Goal: Transaction & Acquisition: Purchase product/service

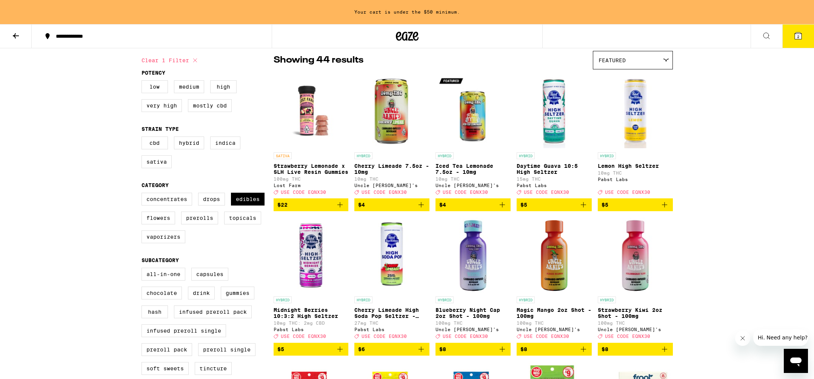
scroll to position [82, 0]
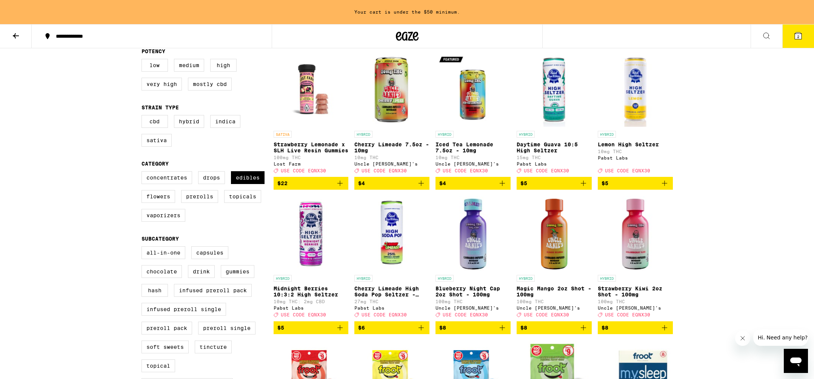
click at [422, 187] on icon "Add to bag" at bounding box center [421, 183] width 9 height 9
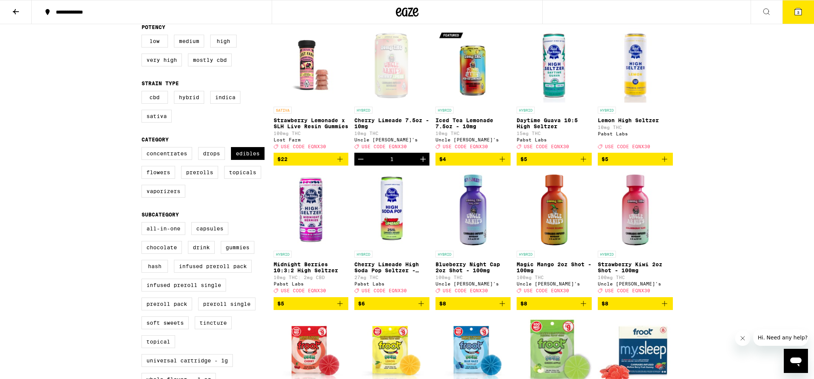
scroll to position [57, 0]
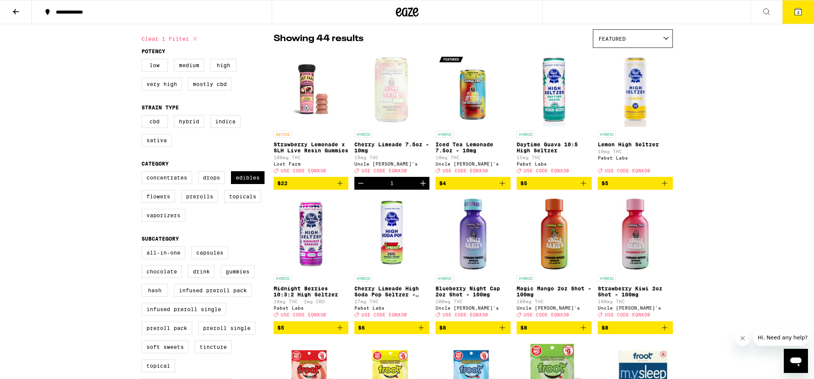
click at [795, 11] on icon at bounding box center [798, 11] width 7 height 7
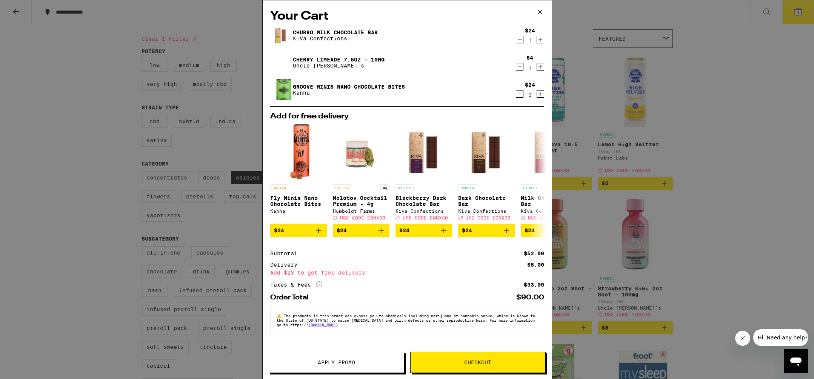
click at [331, 359] on button "Apply Promo" at bounding box center [337, 362] width 136 height 21
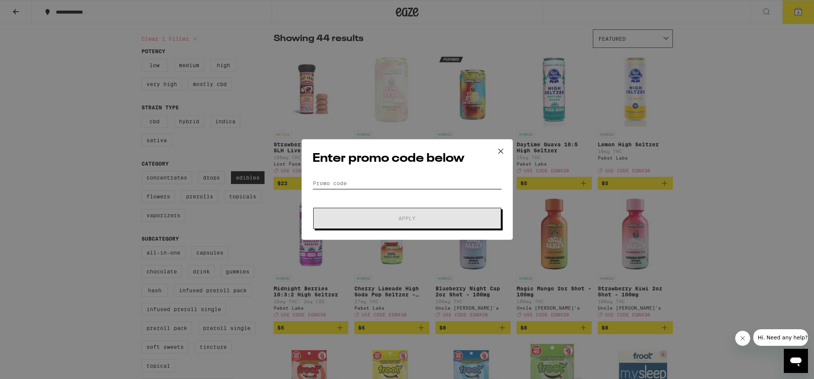
click at [387, 182] on input "Promo Code" at bounding box center [408, 183] width 190 height 11
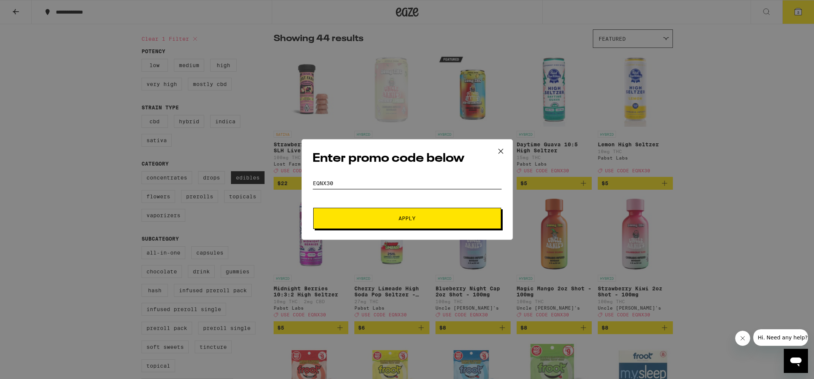
type input "eqnx30"
click at [398, 216] on span "Apply" at bounding box center [407, 218] width 136 height 5
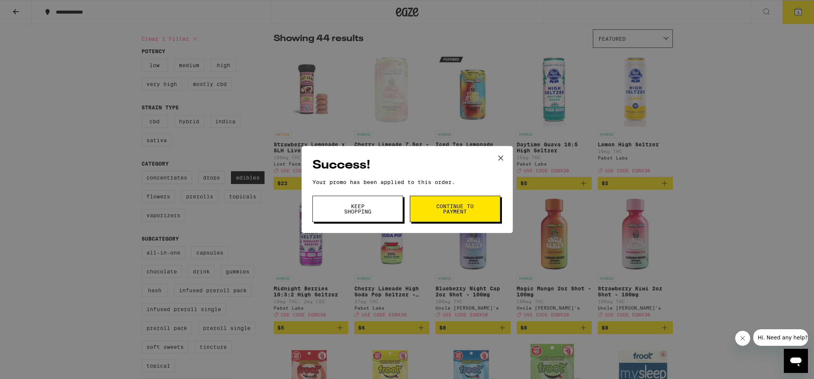
click at [368, 208] on span "Keep Shopping" at bounding box center [358, 209] width 39 height 11
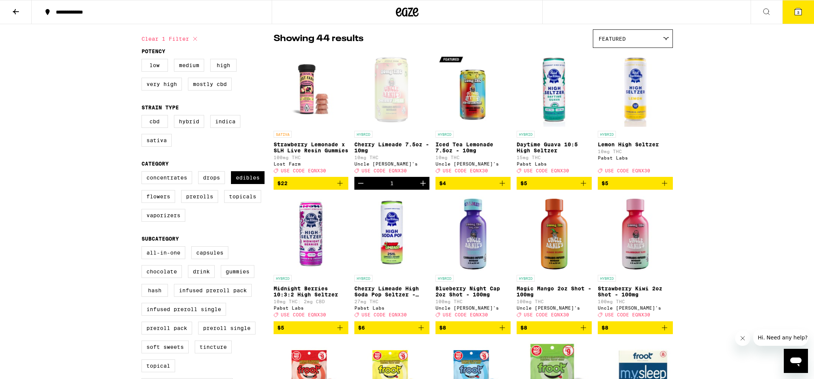
click at [797, 11] on icon at bounding box center [798, 11] width 7 height 7
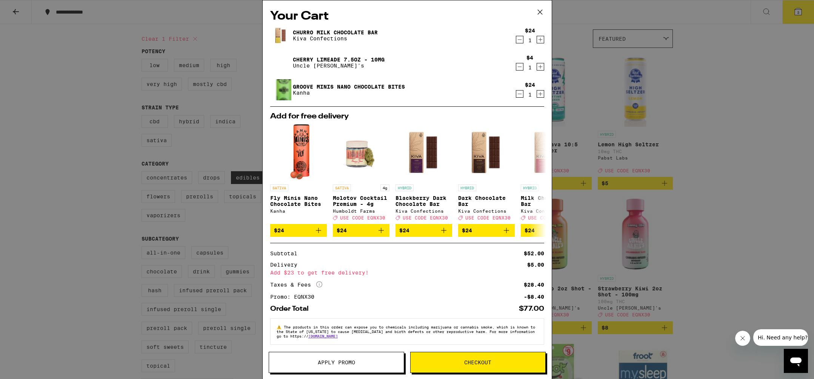
click at [540, 11] on icon at bounding box center [540, 11] width 11 height 11
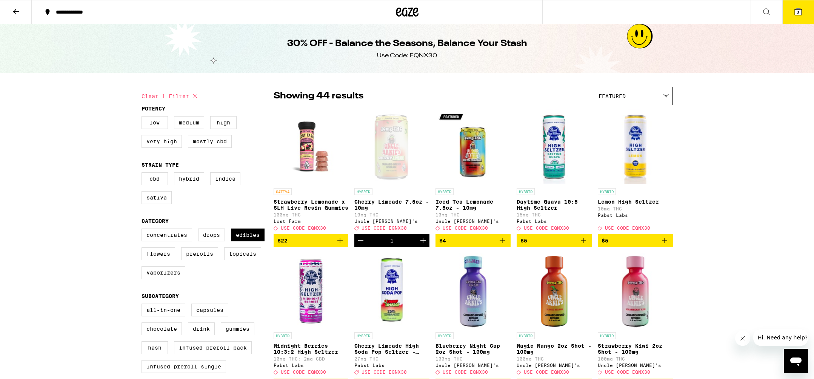
click at [798, 13] on span "3" at bounding box center [798, 12] width 2 height 5
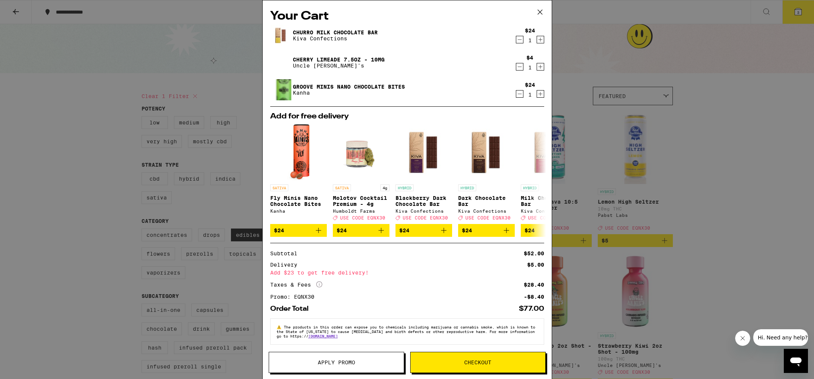
click at [519, 94] on icon "Decrement" at bounding box center [519, 93] width 7 height 9
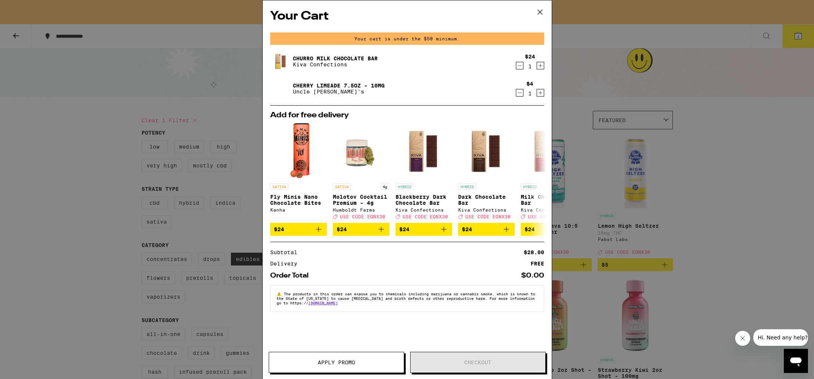
click at [540, 66] on icon "Increment" at bounding box center [540, 66] width 4 height 4
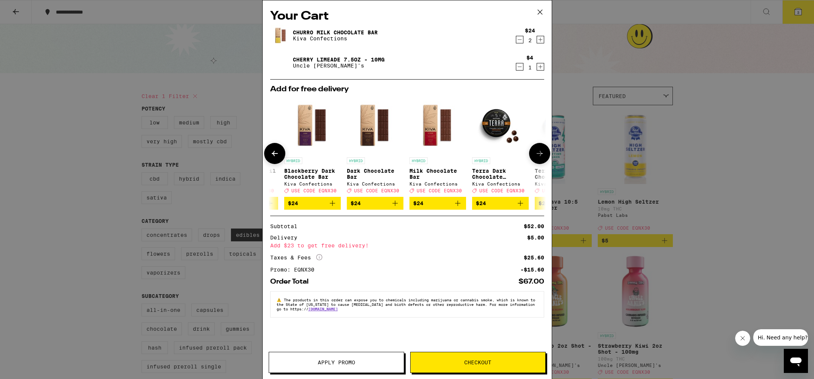
scroll to position [0, 111]
click at [472, 364] on span "Checkout" at bounding box center [477, 362] width 27 height 5
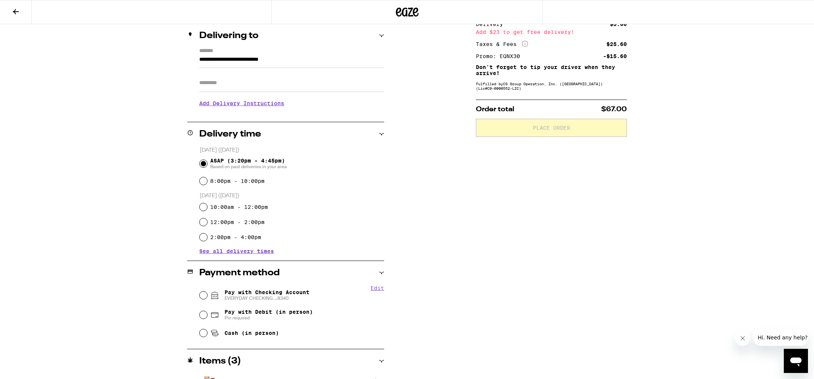
scroll to position [100, 0]
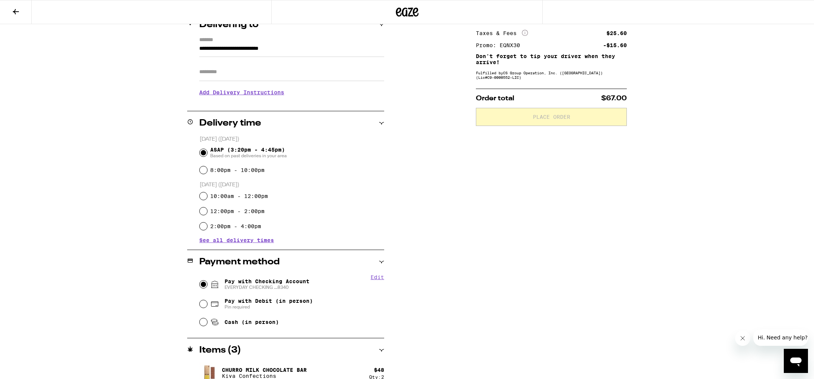
click at [205, 282] on input "Pay with Checking Account EVERYDAY CHECKING ...8340" at bounding box center [204, 285] width 8 height 8
radio input "true"
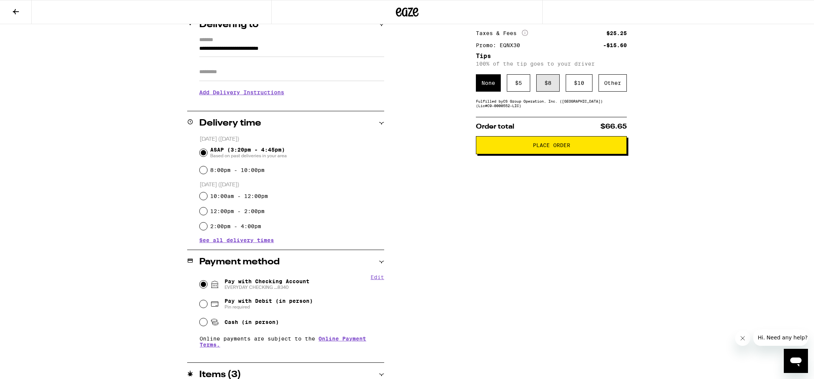
click at [552, 80] on div "$ 8" at bounding box center [547, 82] width 23 height 17
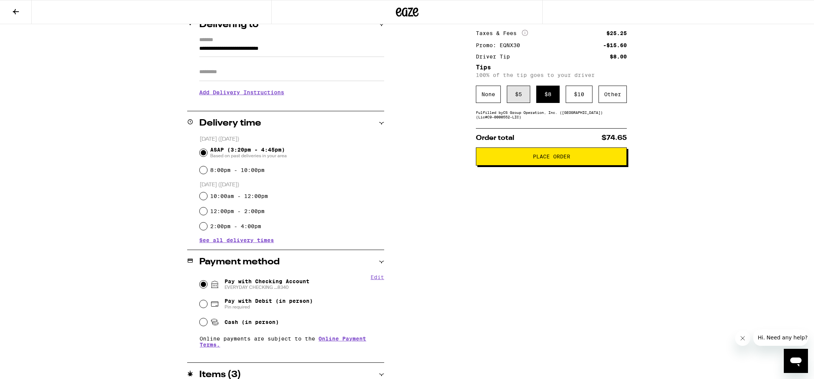
click at [518, 97] on div "$ 5" at bounding box center [518, 94] width 23 height 17
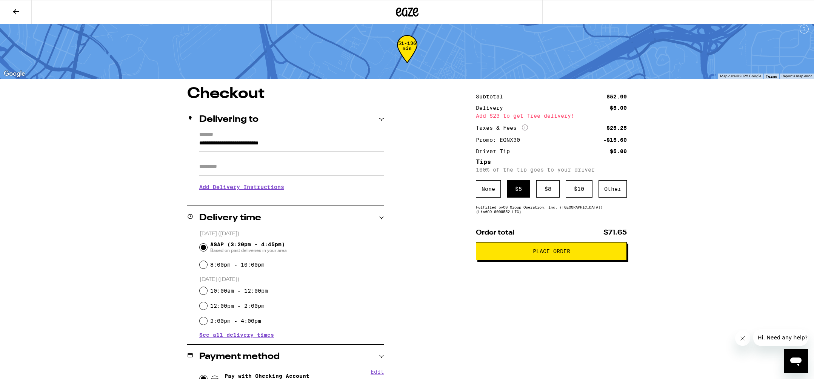
scroll to position [81, 0]
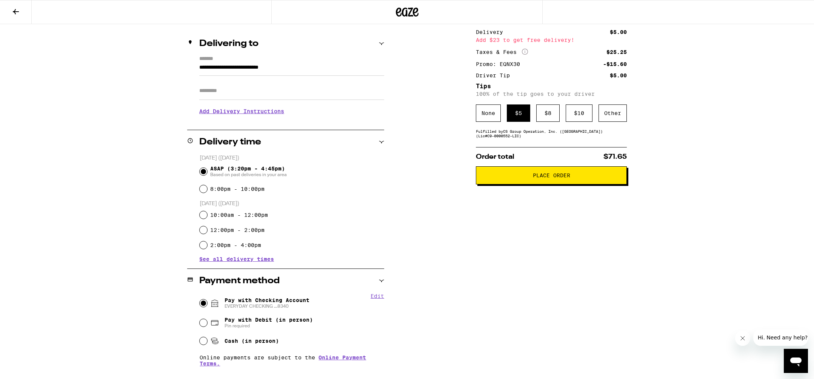
click at [538, 183] on button "Place Order" at bounding box center [551, 175] width 151 height 18
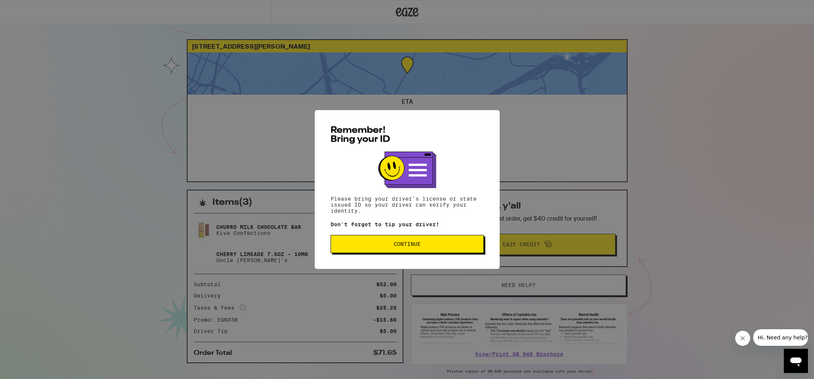
click at [419, 244] on span "Continue" at bounding box center [407, 244] width 27 height 5
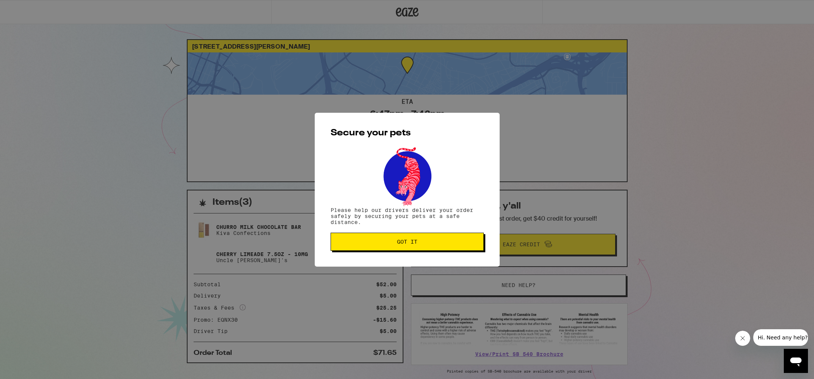
drag, startPoint x: 418, startPoint y: 239, endPoint x: 428, endPoint y: 240, distance: 9.8
click at [418, 239] on button "Got it" at bounding box center [407, 242] width 153 height 18
